Goal: Communication & Community: Ask a question

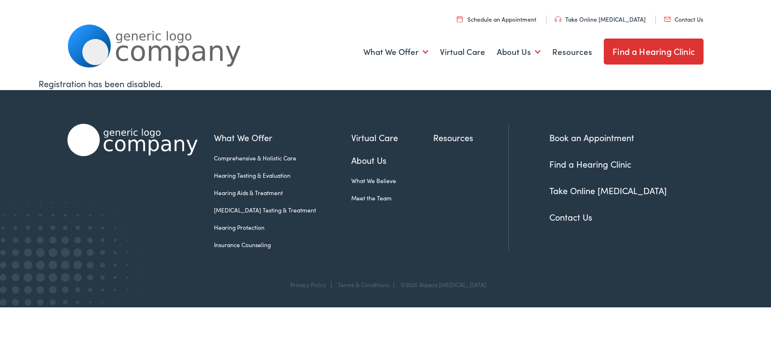
click at [664, 15] on link "Contact Us" at bounding box center [683, 19] width 39 height 8
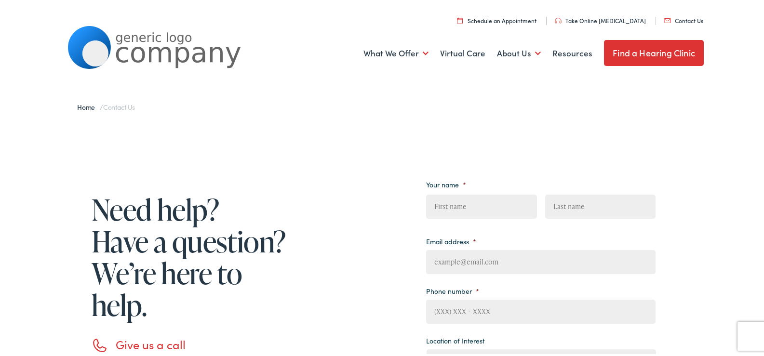
click at [479, 199] on input "First" at bounding box center [481, 205] width 110 height 24
type input "[PERSON_NAME]"
type input "[EMAIL_ADDRESS][DOMAIN_NAME]"
type input "8149805065"
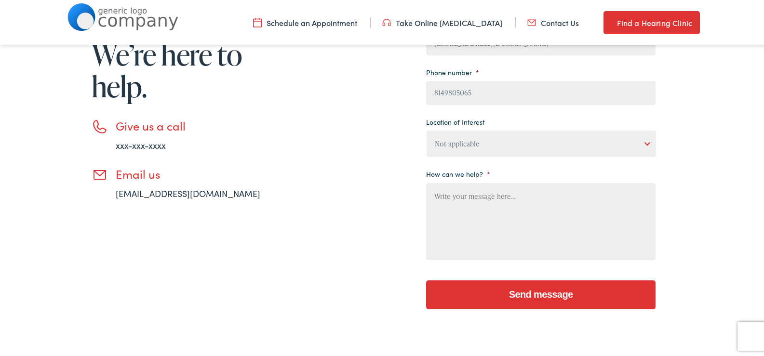
scroll to position [225, 0]
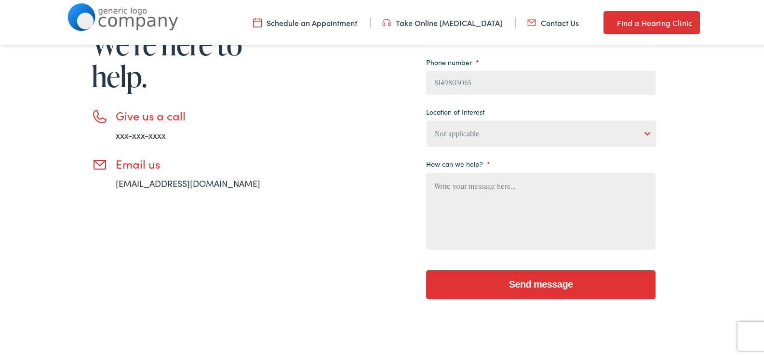
click at [519, 215] on textarea "How can we help? *" at bounding box center [540, 210] width 229 height 77
paste textarea "Wikipedia is considered to be the World’s most significant tool for reference m…"
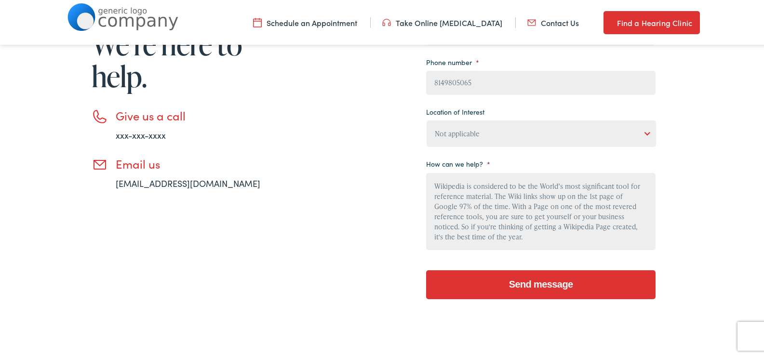
scroll to position [103, 0]
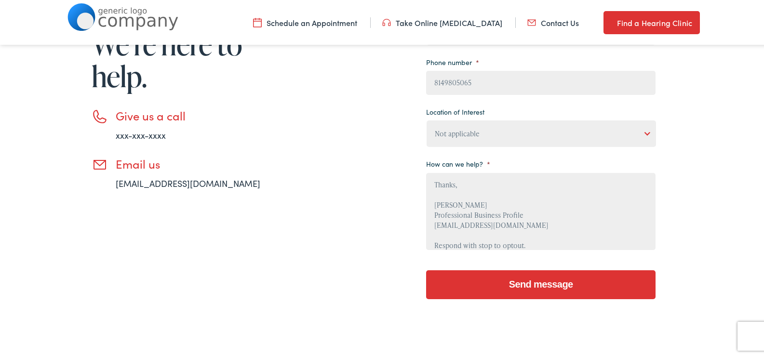
type textarea "Wikipedia is considered to be the World’s most significant tool for reference m…"
click at [520, 130] on select "Not applicable [PERSON_NAME] [MEDICAL_DATA], Seguin Estes [MEDICAL_DATA], San […" at bounding box center [541, 132] width 229 height 27
select select "[PERSON_NAME] [MEDICAL_DATA], Boerne"
click at [427, 119] on select "Not applicable [PERSON_NAME] [MEDICAL_DATA], Seguin Estes [MEDICAL_DATA], San […" at bounding box center [541, 132] width 229 height 27
click at [490, 282] on input "Send message" at bounding box center [540, 283] width 229 height 29
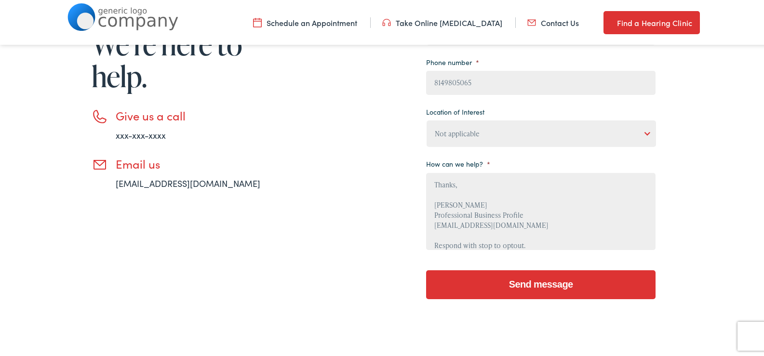
click at [538, 284] on input "Send message" at bounding box center [540, 283] width 229 height 29
